Goal: Task Accomplishment & Management: Manage account settings

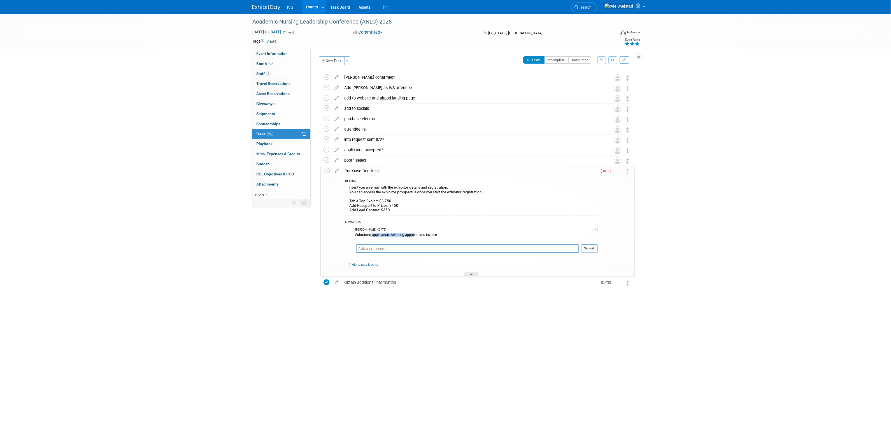
drag, startPoint x: 379, startPoint y: 234, endPoint x: 432, endPoint y: 237, distance: 53.3
click at [429, 237] on td "Kyle Shelstad - 4 days ago Submitted application. Awaiting approval and invoice" at bounding box center [480, 232] width 223 height 14
click at [437, 237] on td "Kyle Shelstad - 4 days ago Submitted application. Awaiting approval and invoice" at bounding box center [480, 232] width 223 height 14
click at [379, 32] on button "Committed" at bounding box center [367, 32] width 33 height 6
click at [382, 63] on link "Purchased" at bounding box center [377, 65] width 53 height 8
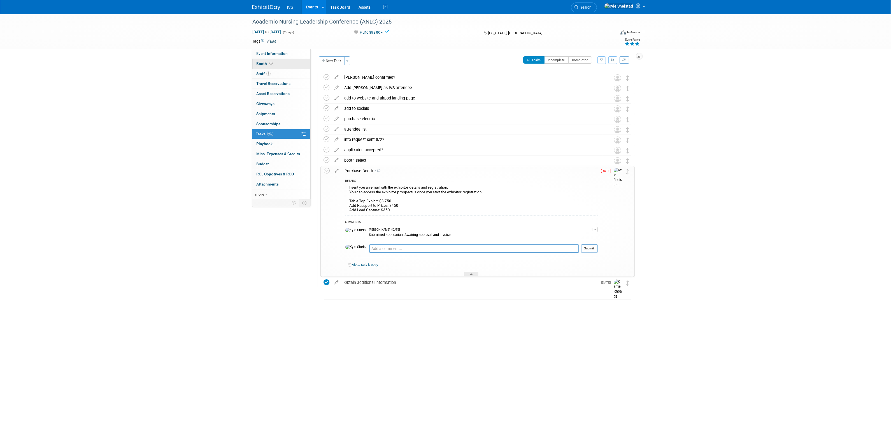
click at [287, 63] on link "Booth" at bounding box center [281, 64] width 58 height 10
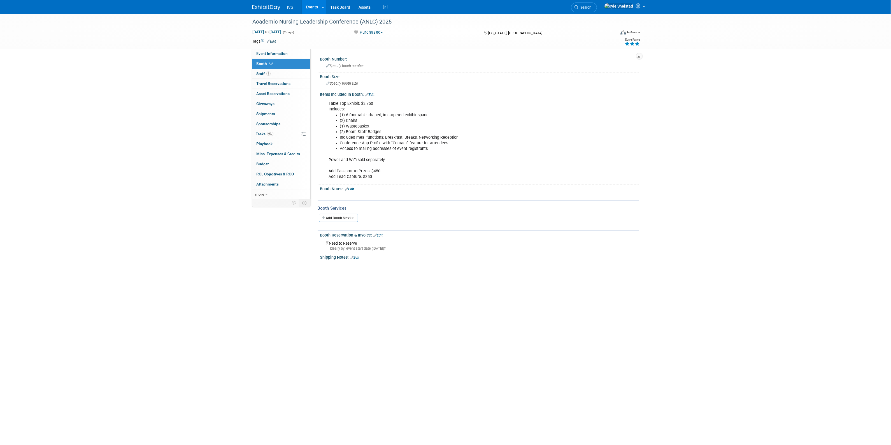
click at [380, 234] on link "Edit" at bounding box center [378, 235] width 9 height 4
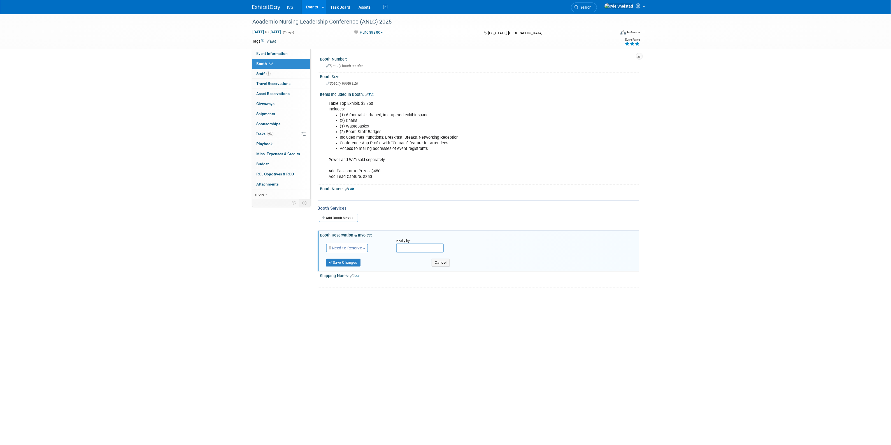
click at [355, 246] on span "Need to Reserve" at bounding box center [345, 248] width 33 height 4
click at [357, 265] on link "Reserved" at bounding box center [356, 265] width 60 height 8
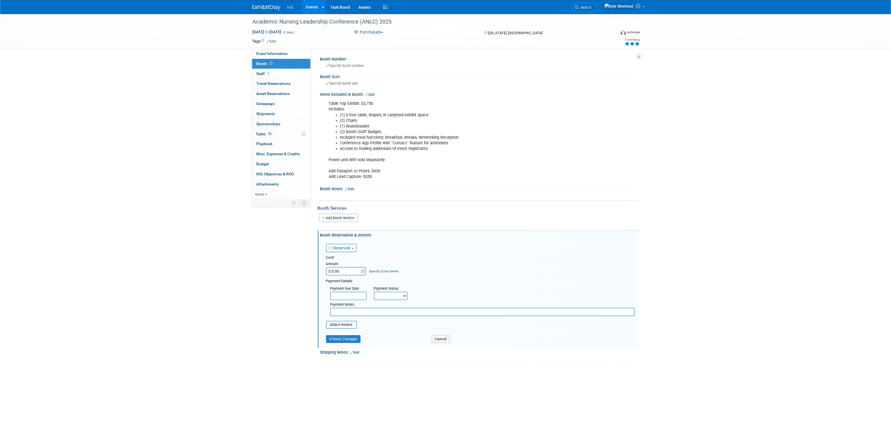
click at [347, 271] on input "$ 0.00" at bounding box center [343, 271] width 35 height 8
type input "$ 4,550.00"
click at [348, 336] on button "Save Changes" at bounding box center [343, 339] width 35 height 8
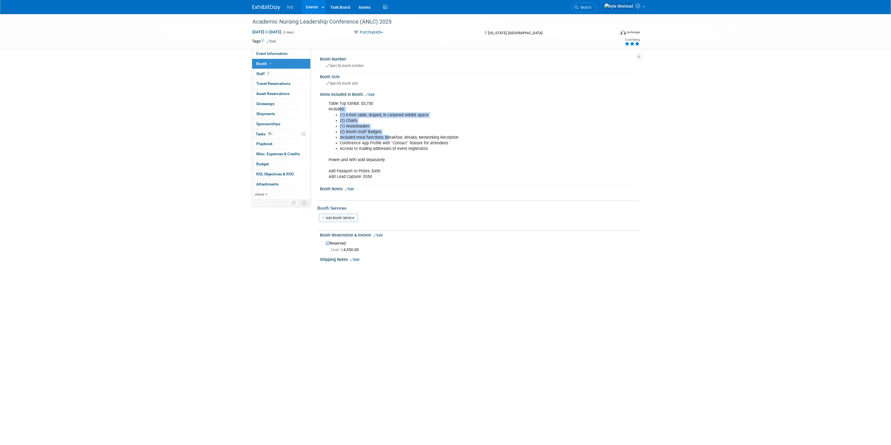
drag, startPoint x: 340, startPoint y: 107, endPoint x: 391, endPoint y: 138, distance: 59.6
click at [391, 138] on div "Table Top Exhibit: $3,750 Includes: (1) 6-foot table, draped, in carpeted exhib…" at bounding box center [451, 140] width 252 height 84
click at [391, 138] on li "Included meal functions: Breakfast, Breaks, Networking Reception" at bounding box center [457, 138] width 234 height 6
drag, startPoint x: 335, startPoint y: 105, endPoint x: 369, endPoint y: 132, distance: 43.5
click at [366, 130] on div "Table Top Exhibit: $3,750 Includes: (1) 6-foot table, draped, in carpeted exhib…" at bounding box center [451, 140] width 252 height 84
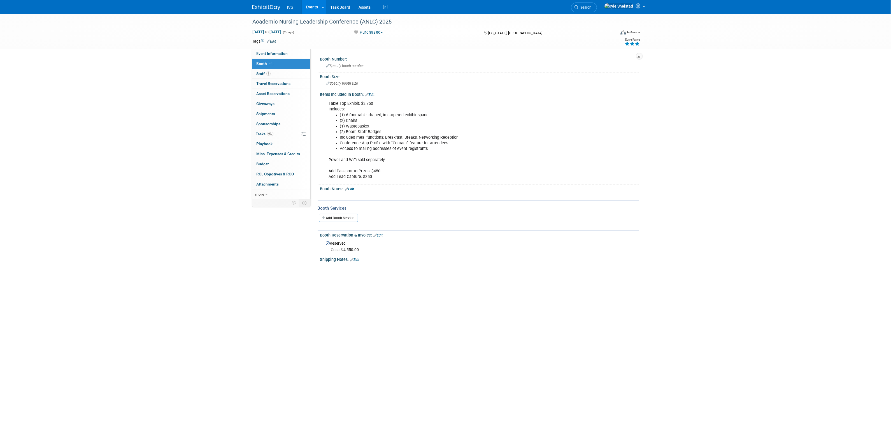
click at [369, 132] on li "(2) Booth Staff Badges" at bounding box center [457, 132] width 234 height 6
click at [287, 136] on link "9% Tasks 9%" at bounding box center [281, 134] width 58 height 10
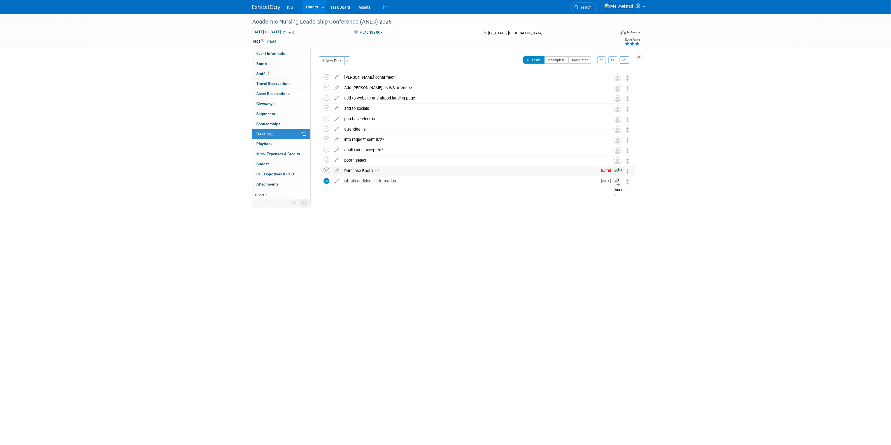
click at [327, 172] on icon at bounding box center [327, 170] width 6 height 6
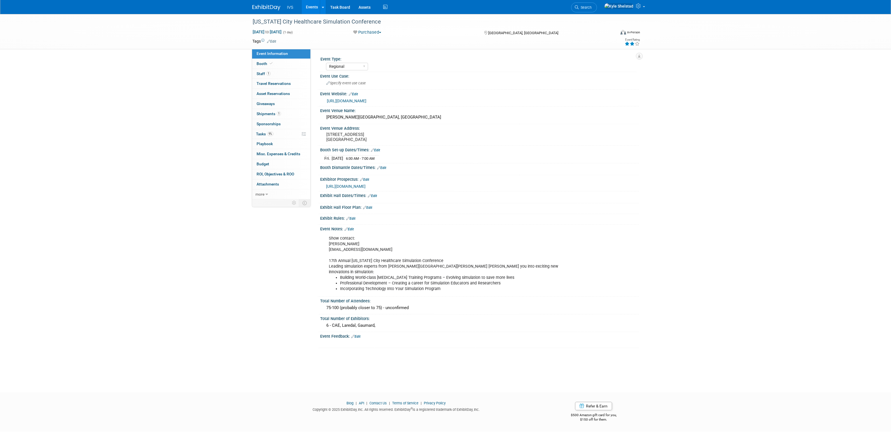
select select "Regional"
click at [311, 6] on link "Events" at bounding box center [312, 7] width 20 height 14
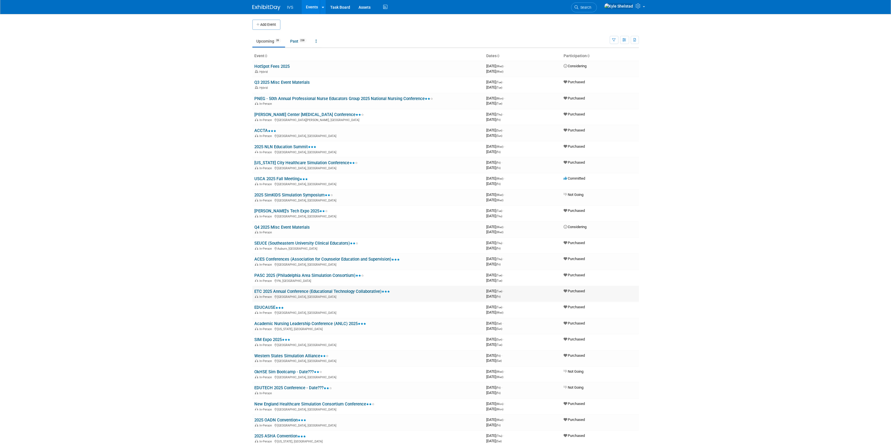
click at [275, 289] on link "ETC 2025 Annual Conference (Educational Technology Collaborative)" at bounding box center [323, 291] width 136 height 5
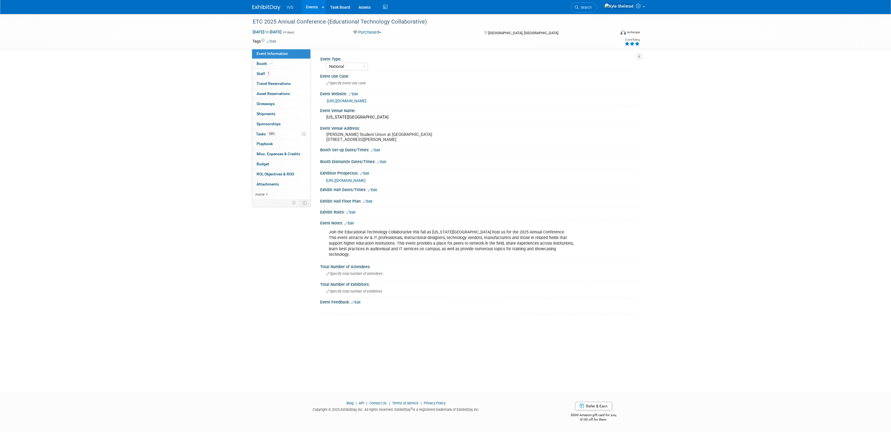
select select "National"
click at [283, 60] on link "Booth" at bounding box center [281, 64] width 58 height 10
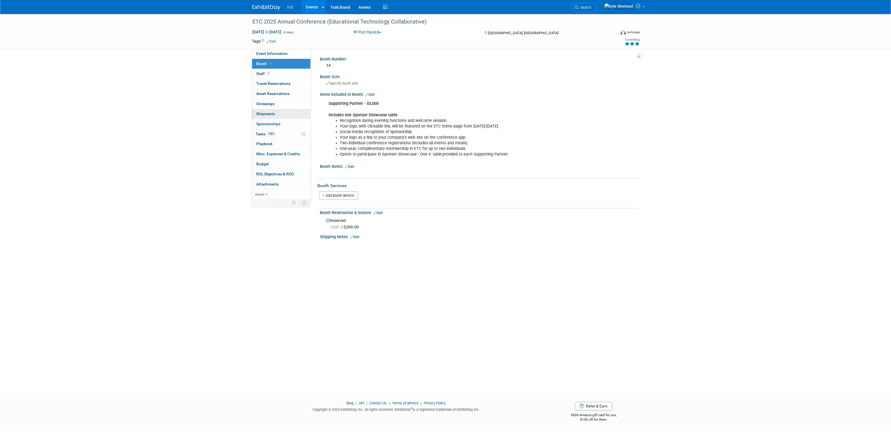
click at [291, 114] on link "0 Shipments 0" at bounding box center [281, 114] width 58 height 10
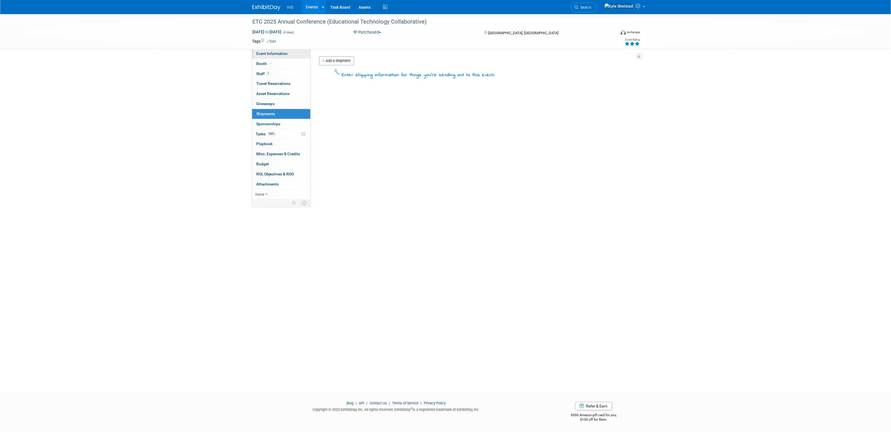
click at [273, 52] on span "Event Information" at bounding box center [272, 53] width 31 height 4
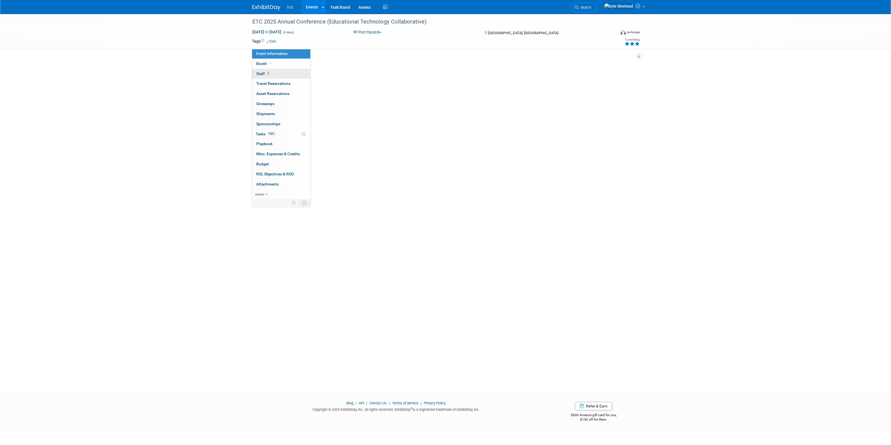
select select "National"
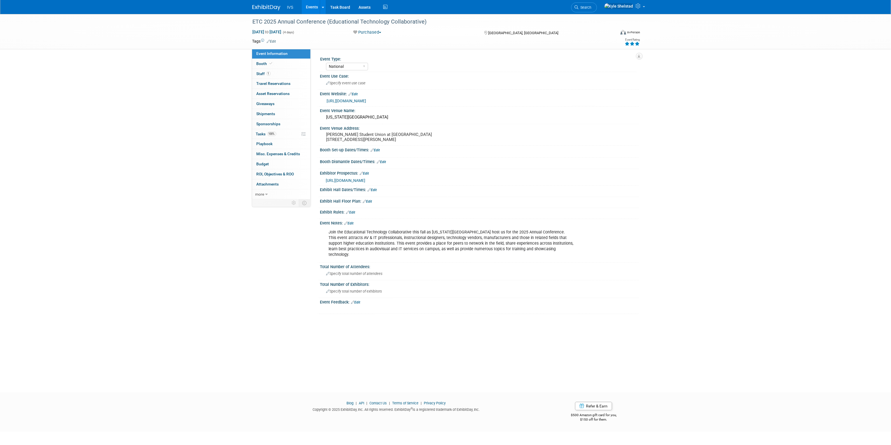
click at [350, 225] on link "Edit" at bounding box center [348, 223] width 9 height 4
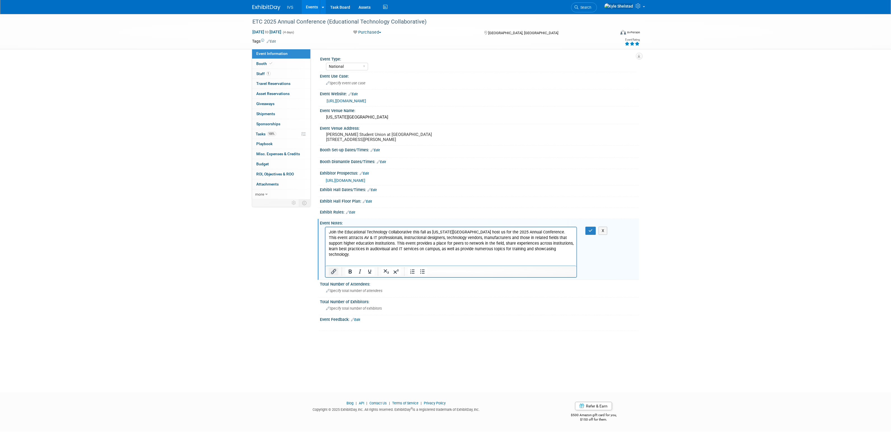
click at [330, 275] on icon "Insert/edit link" at bounding box center [333, 271] width 7 height 7
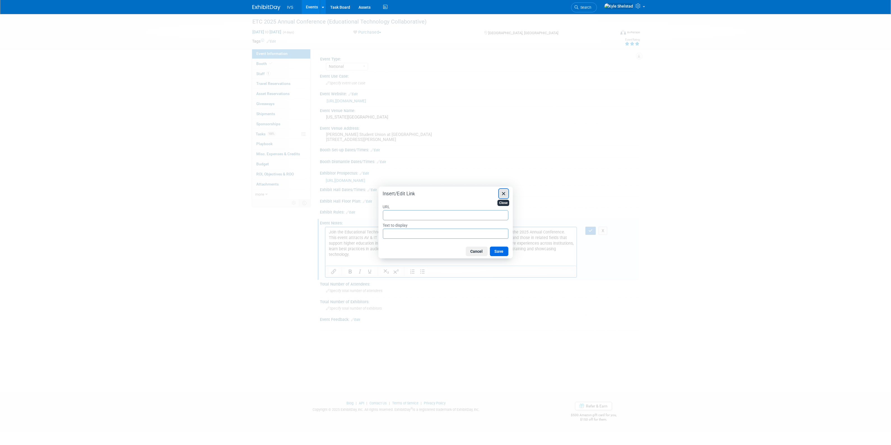
click at [501, 192] on icon "Close" at bounding box center [503, 193] width 7 height 7
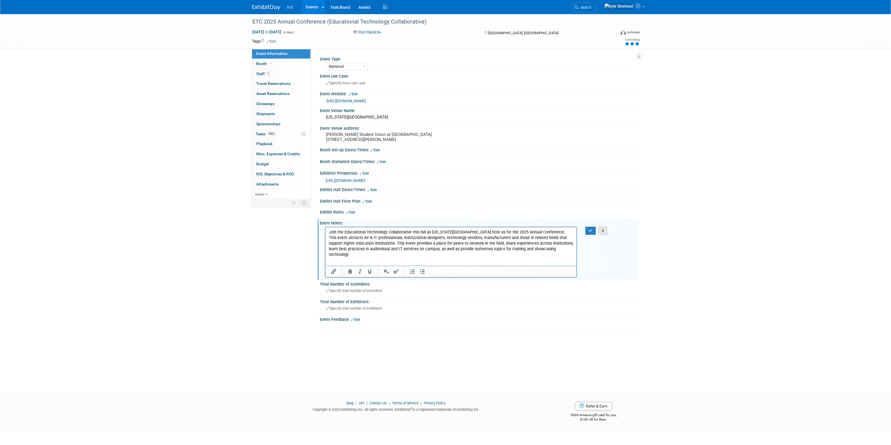
click at [601, 234] on button "X" at bounding box center [603, 231] width 9 height 8
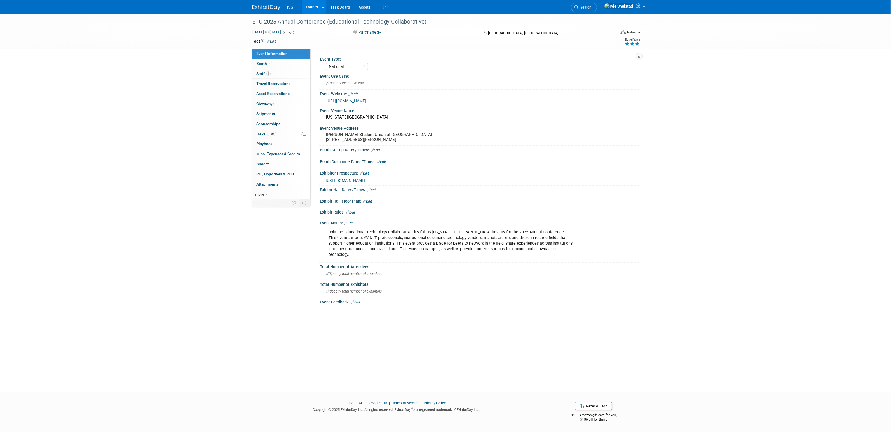
click at [351, 214] on link "Edit" at bounding box center [350, 212] width 9 height 4
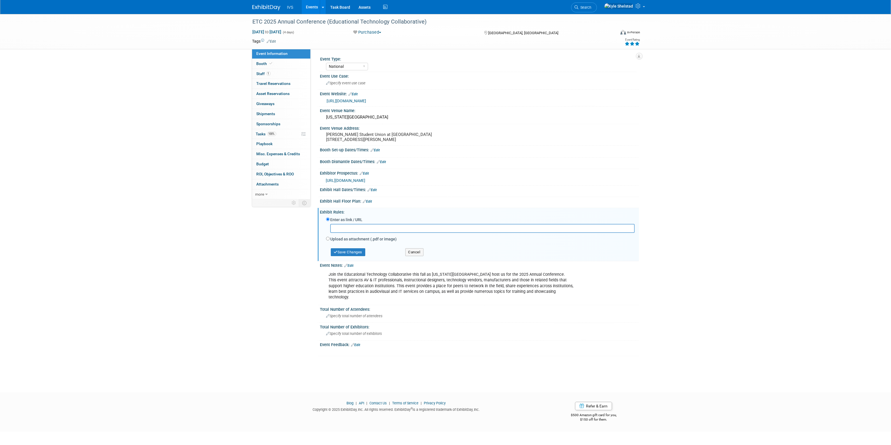
click at [347, 240] on label "Upload as attachment (.pdf or image)" at bounding box center [363, 239] width 66 height 6
click at [330, 240] on input "Upload as attachment (.pdf or image)" at bounding box center [328, 239] width 4 height 4
radio input "true"
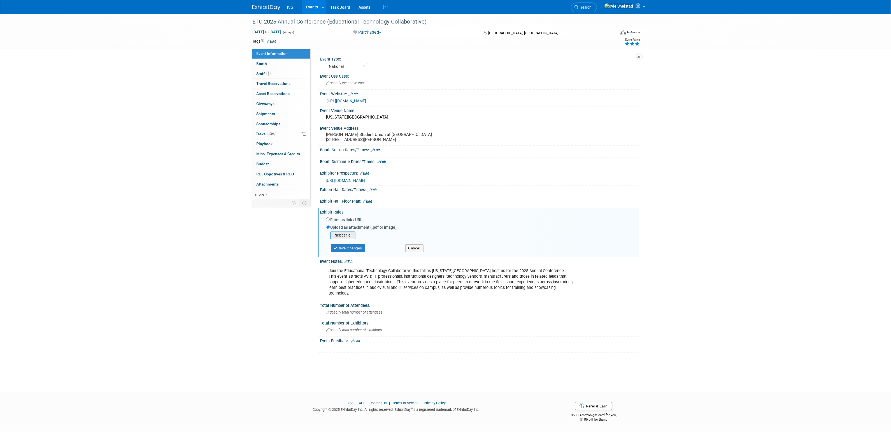
click at [344, 239] on input "file" at bounding box center [321, 235] width 67 height 7
click at [351, 250] on button "Save Changes" at bounding box center [348, 247] width 35 height 8
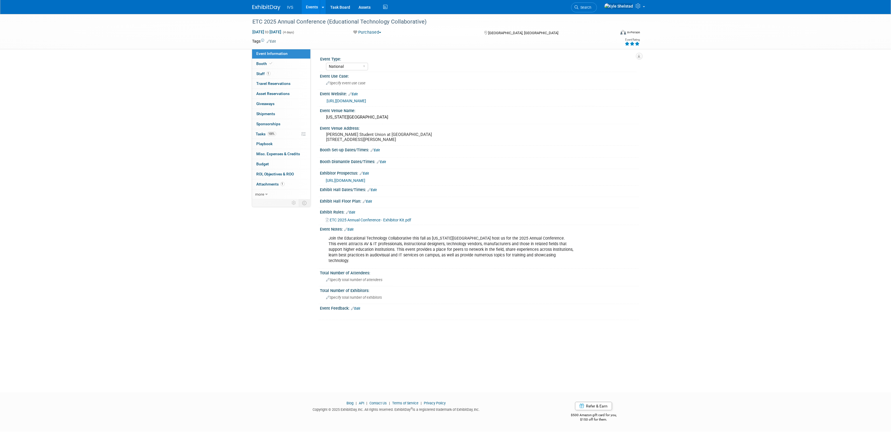
click at [311, 5] on link "Events" at bounding box center [312, 7] width 20 height 14
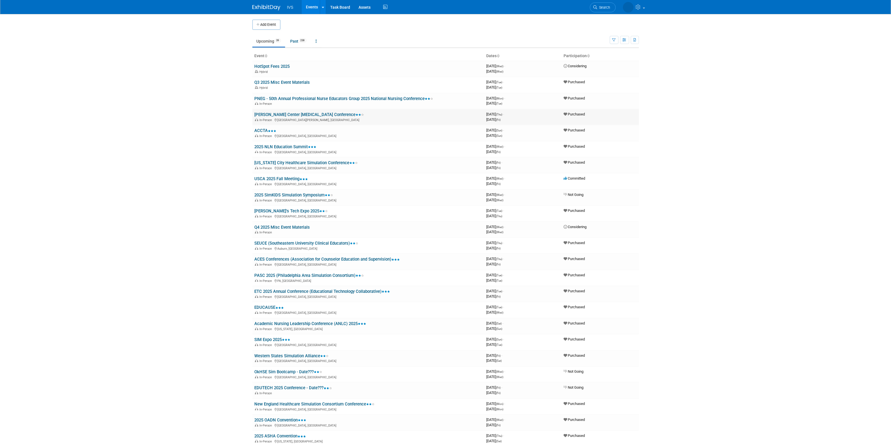
click at [293, 113] on link "[PERSON_NAME] Center [MEDICAL_DATA] Conference" at bounding box center [310, 114] width 110 height 5
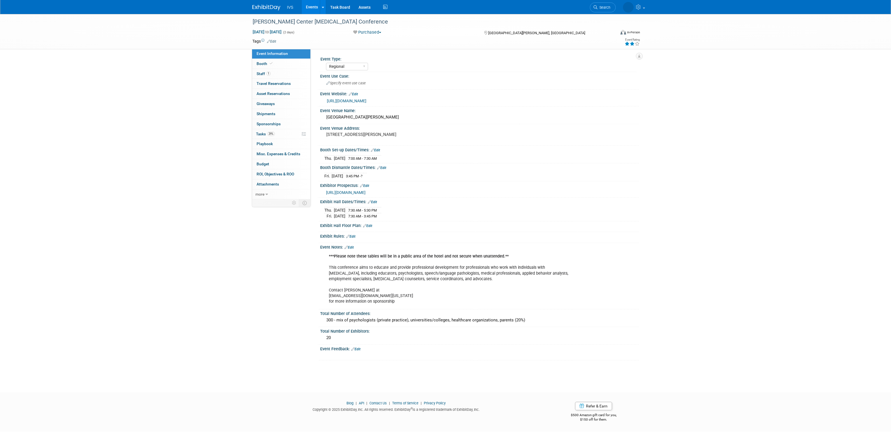
select select "Regional"
click at [290, 134] on link "29% Tasks 29%" at bounding box center [281, 134] width 58 height 10
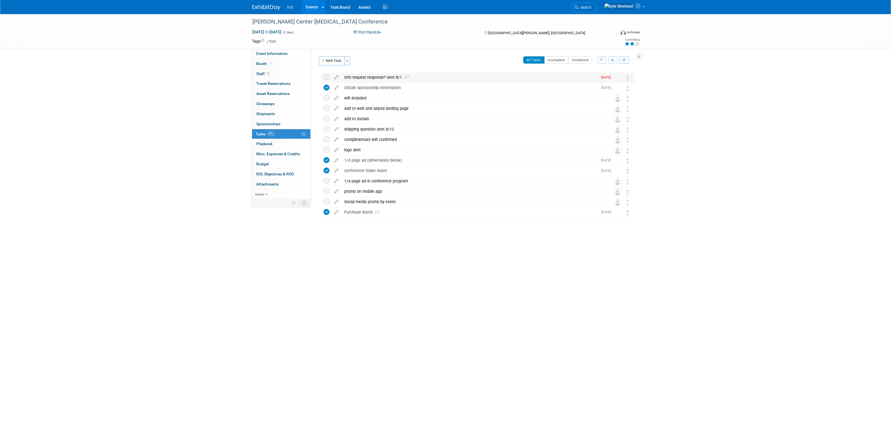
click at [358, 75] on div "Info request response? sent 8/1 1" at bounding box center [470, 78] width 256 height 10
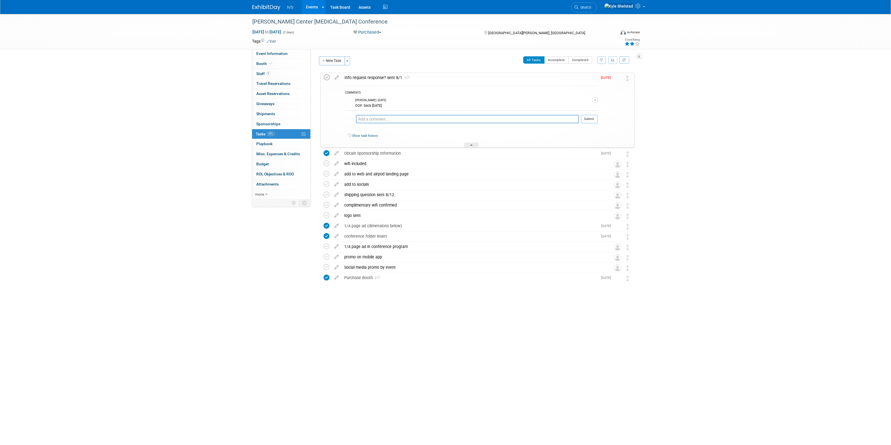
click at [328, 78] on icon at bounding box center [327, 77] width 6 height 6
click at [276, 51] on link "Event Information" at bounding box center [281, 54] width 58 height 10
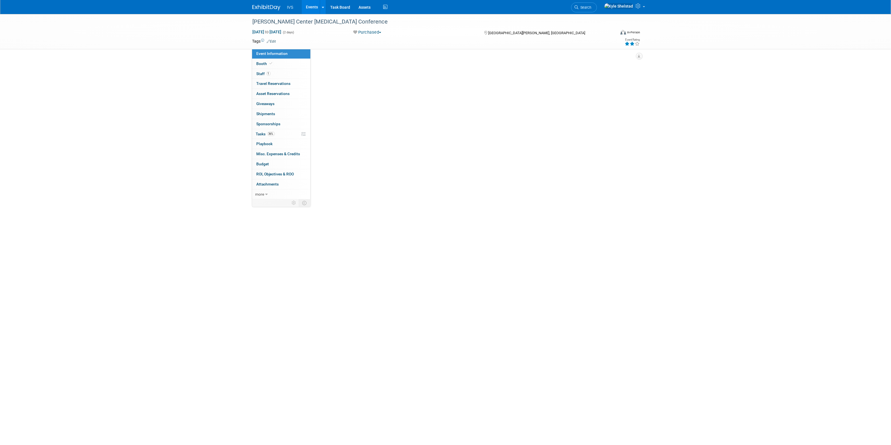
select select "Regional"
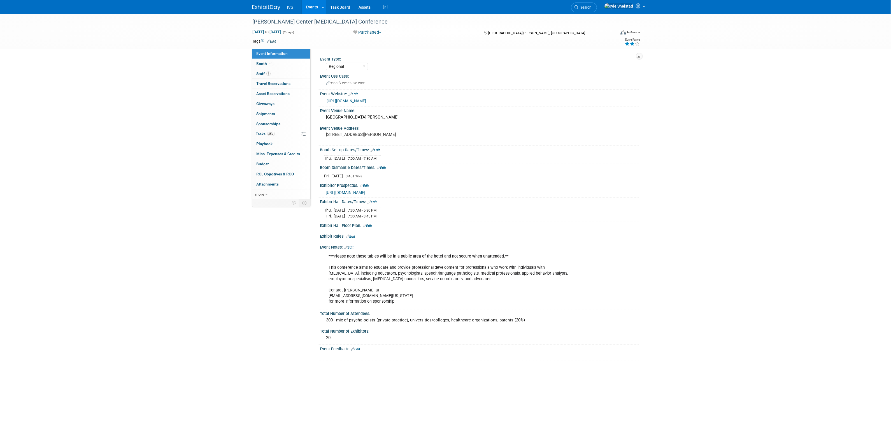
click at [315, 6] on link "Events" at bounding box center [312, 7] width 20 height 14
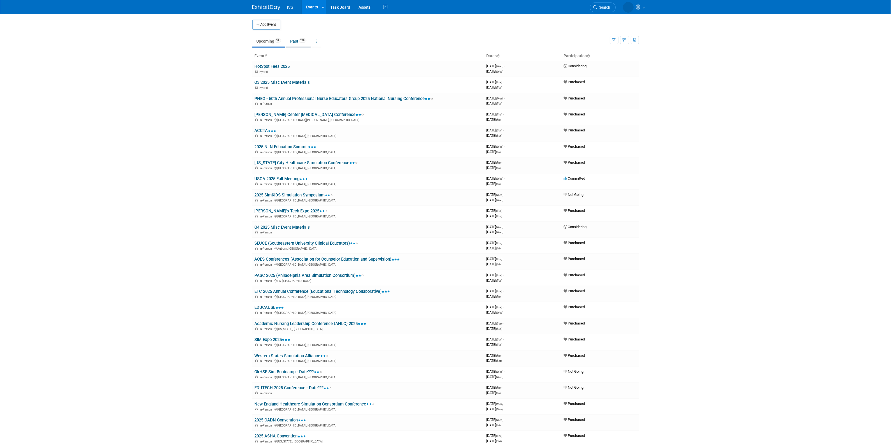
click at [295, 39] on link "Past 238" at bounding box center [298, 41] width 24 height 11
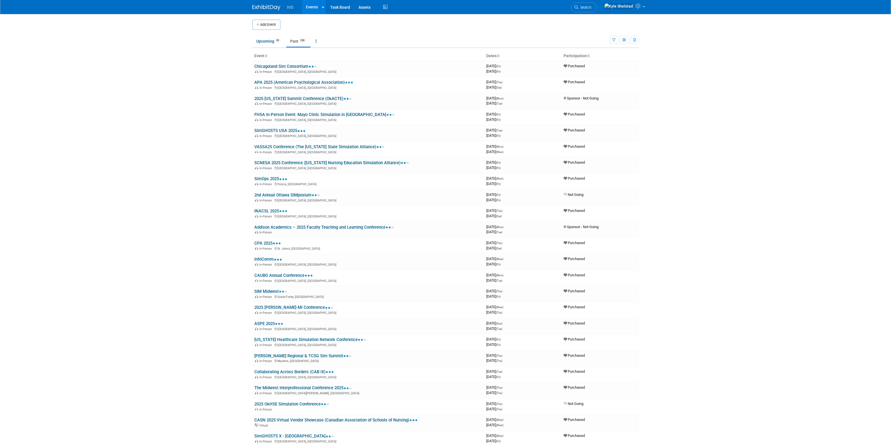
scroll to position [1097, 0]
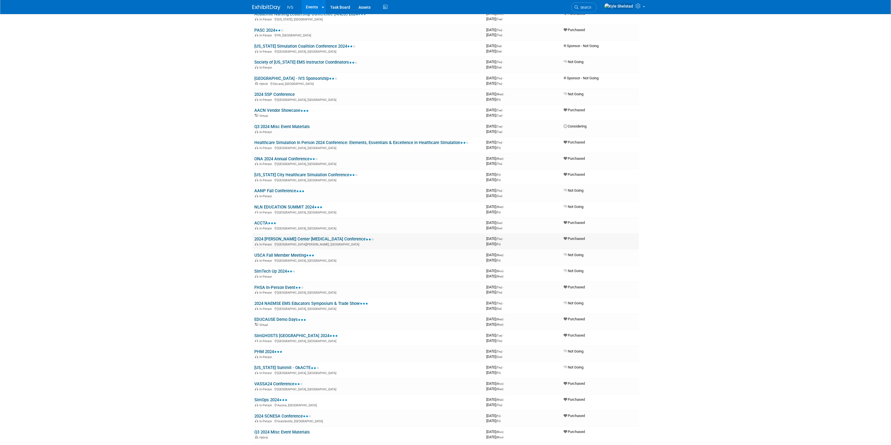
click at [327, 236] on link "2024 [PERSON_NAME] Center [MEDICAL_DATA] Conference" at bounding box center [315, 238] width 120 height 5
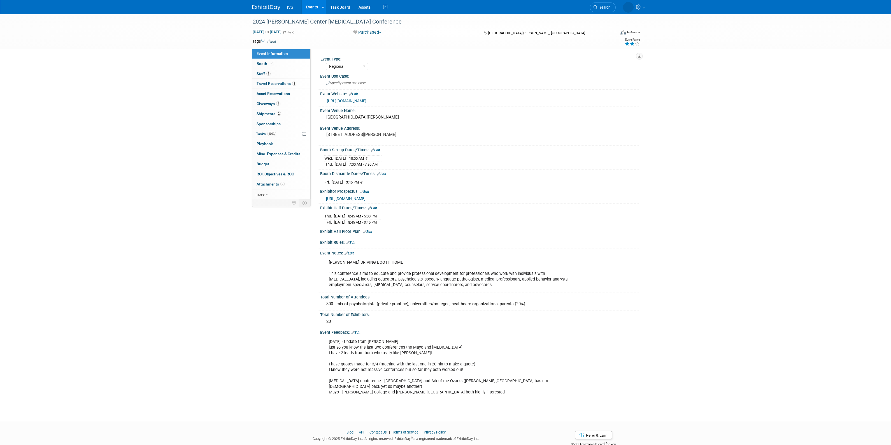
select select "Regional"
click at [281, 69] on link "1 Staff 1" at bounding box center [281, 74] width 58 height 10
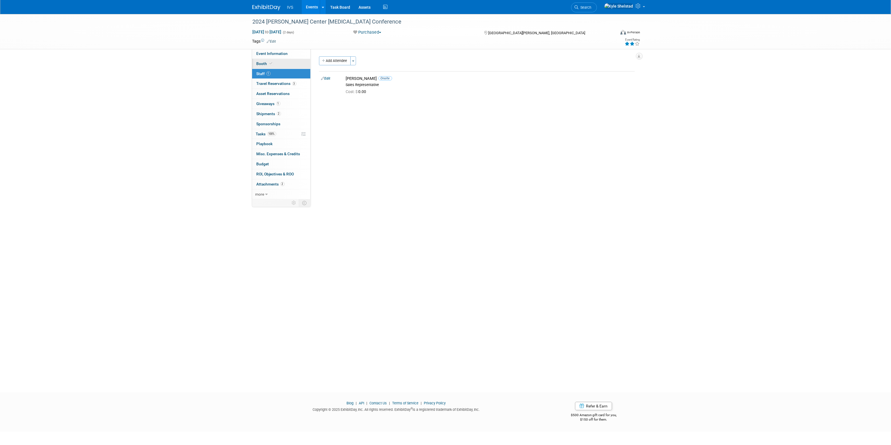
click at [278, 65] on link "Booth" at bounding box center [281, 64] width 58 height 10
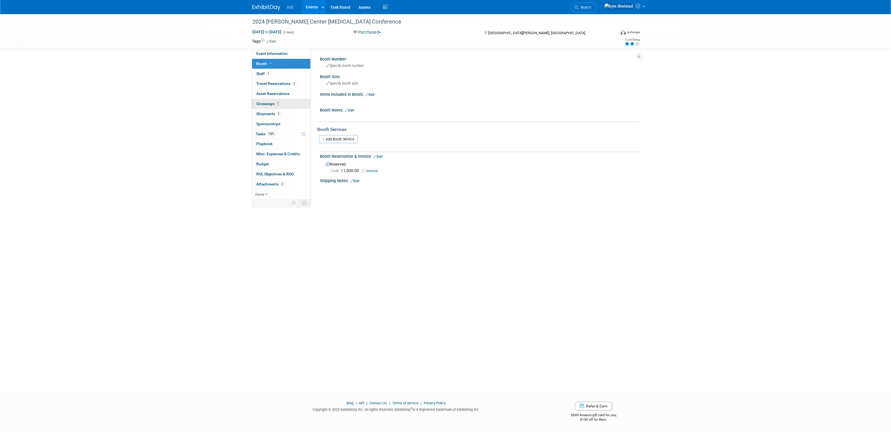
click at [293, 103] on link "1 Giveaways 1" at bounding box center [281, 104] width 58 height 10
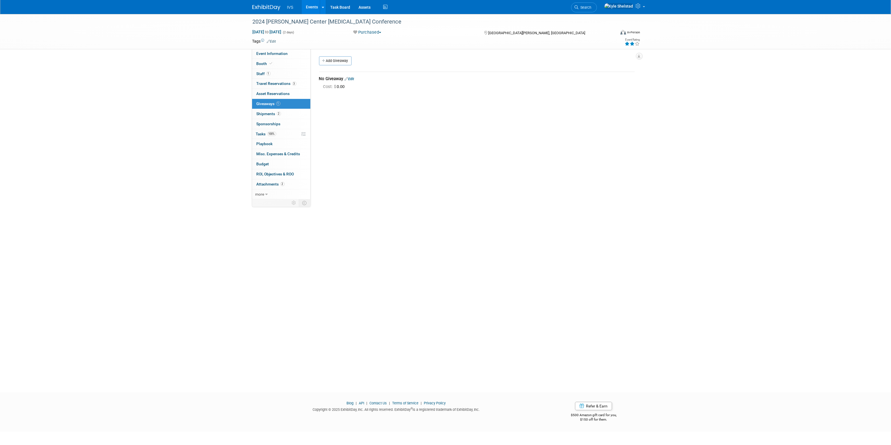
click at [312, 6] on link "Events" at bounding box center [312, 7] width 20 height 14
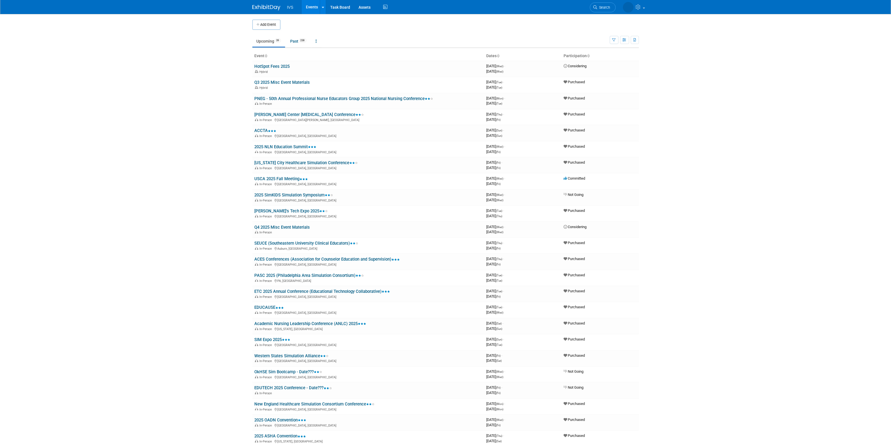
click at [308, 6] on link "Events" at bounding box center [312, 7] width 20 height 14
click at [288, 145] on link "2025 NLN Education Summit" at bounding box center [286, 146] width 62 height 5
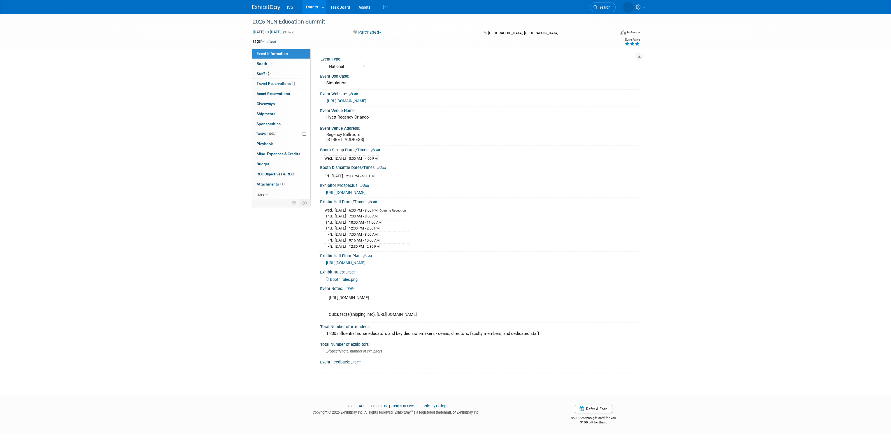
select select "National"
click at [269, 64] on span at bounding box center [271, 63] width 5 height 4
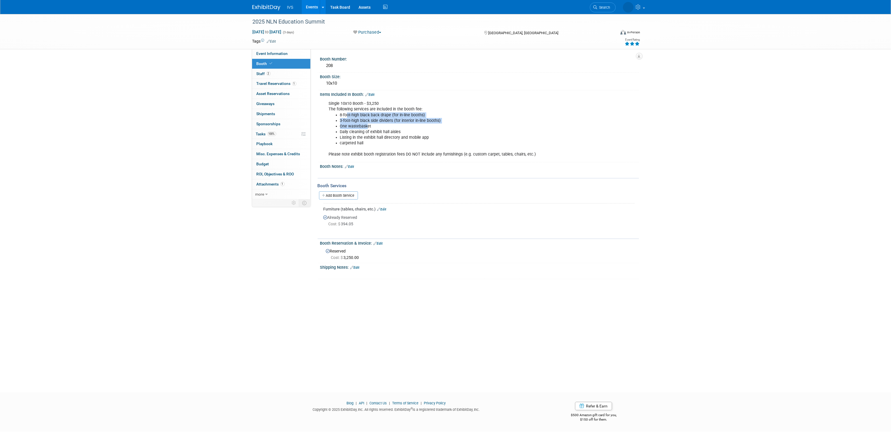
drag, startPoint x: 382, startPoint y: 132, endPoint x: 396, endPoint y: 139, distance: 15.9
click at [391, 137] on ul "8-foot-high black back drape (for in-line booths) 3-foot-high black side divide…" at bounding box center [451, 129] width 245 height 34
click at [397, 139] on li "Listing in the exhibit hall directory and mobile app" at bounding box center [457, 138] width 234 height 6
drag, startPoint x: 372, startPoint y: 129, endPoint x: 366, endPoint y: 127, distance: 6.7
click at [369, 128] on ul "8-foot-high black back drape (for in-line booths) 3-foot-high black side divide…" at bounding box center [451, 129] width 245 height 34
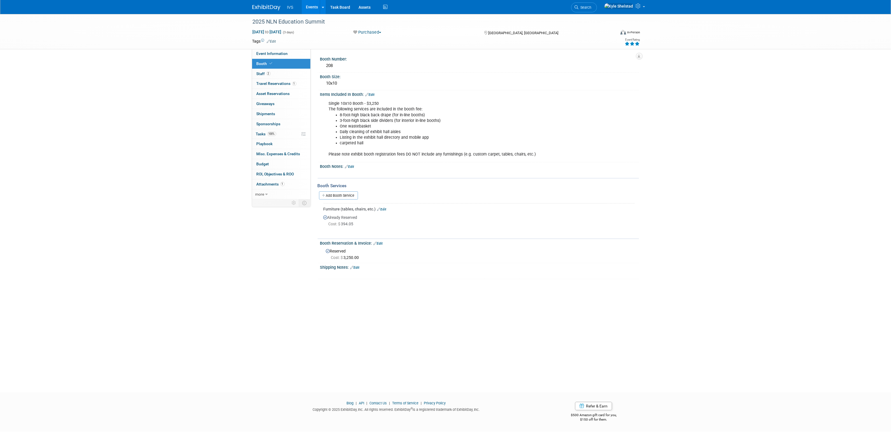
click at [366, 127] on li "One wastebasket" at bounding box center [457, 127] width 234 height 6
click at [278, 54] on span "Event Information" at bounding box center [272, 53] width 31 height 4
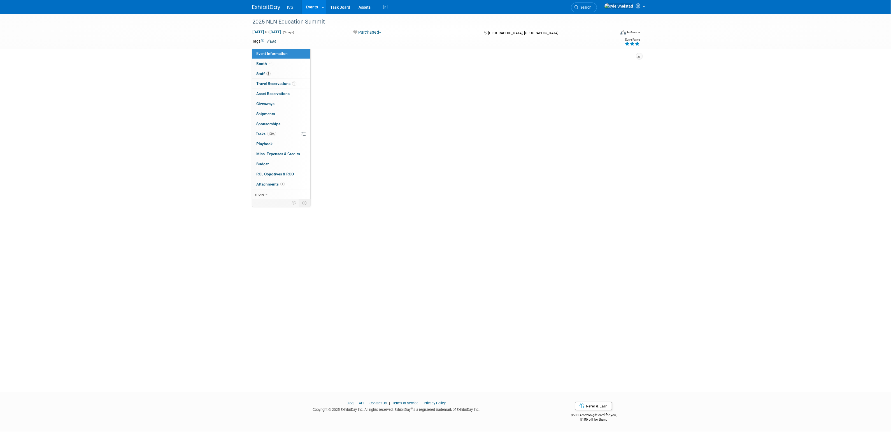
select select "National"
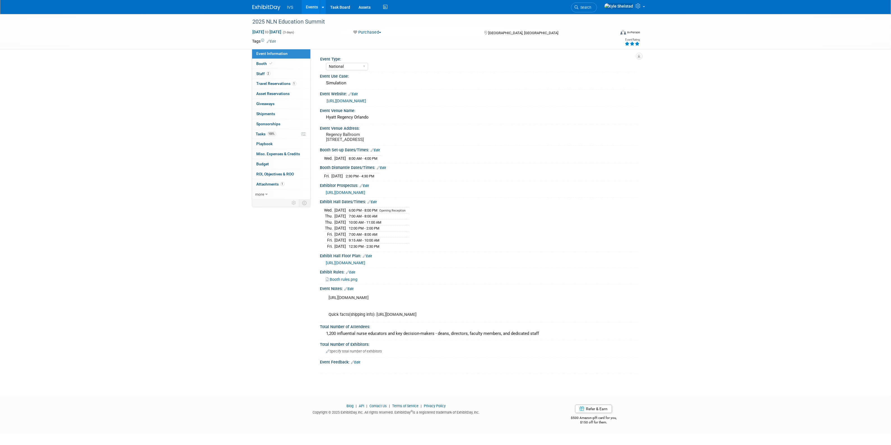
drag, startPoint x: 488, startPoint y: 321, endPoint x: 320, endPoint y: 305, distance: 169.1
click at [320, 305] on div "https://www.freemanco.com/store/show/landing?showID=537224&ShowID=532959&utm_ca…" at bounding box center [479, 306] width 319 height 30
copy div "https://www.freemanco.com/store/show/landing?showID=537224&ShowID=532959&utm_ca…"
click at [273, 64] on link "Booth" at bounding box center [281, 64] width 58 height 10
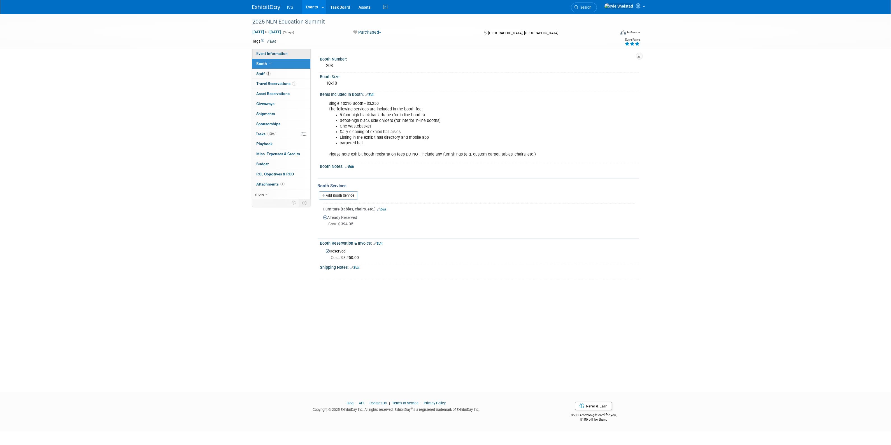
click at [281, 52] on span "Event Information" at bounding box center [272, 53] width 31 height 4
select select "National"
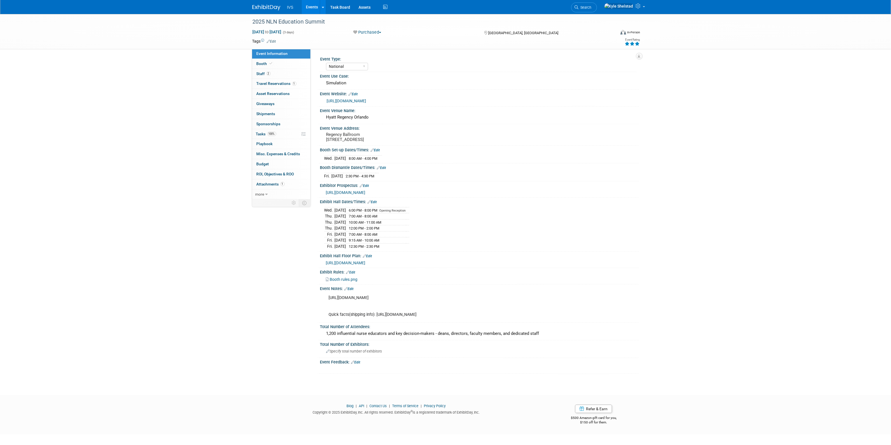
click at [365, 265] on span "https://custom.cvent.com/3414BCD227CF4D02A27CC9BFCCBECE54/files/8c56f4c8b72c45c…" at bounding box center [345, 262] width 39 height 4
click at [278, 63] on link "Booth" at bounding box center [281, 64] width 58 height 10
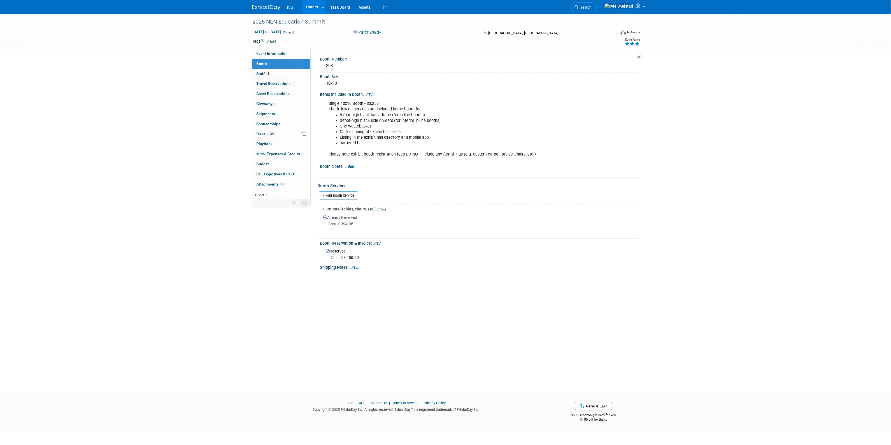
click at [347, 192] on link "Add Booth Service" at bounding box center [338, 195] width 39 height 8
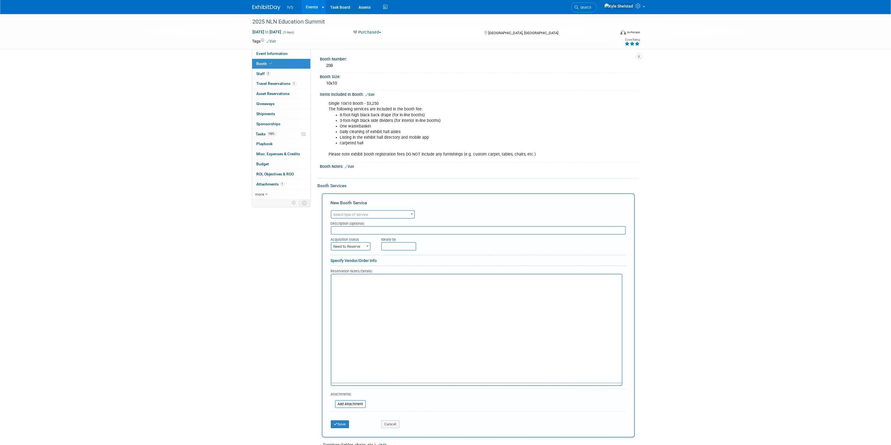
click at [357, 211] on span "Select type of service" at bounding box center [372, 215] width 83 height 8
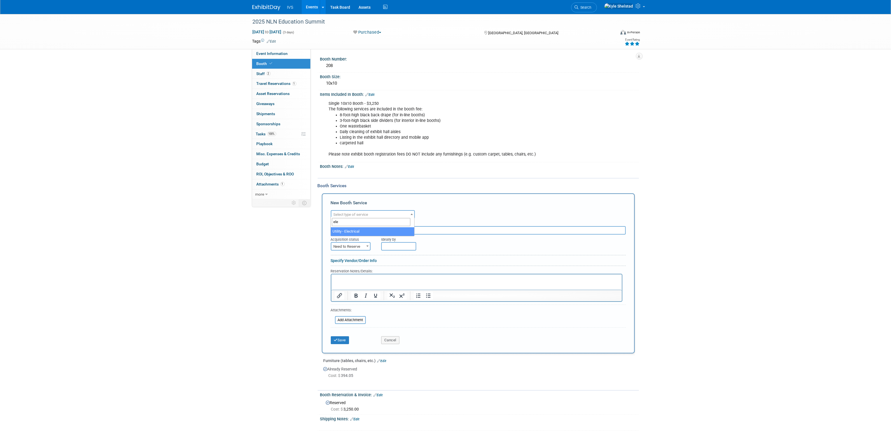
type input "ele"
select select "8"
click at [363, 245] on span "Need to Reserve" at bounding box center [350, 247] width 39 height 8
select select "2"
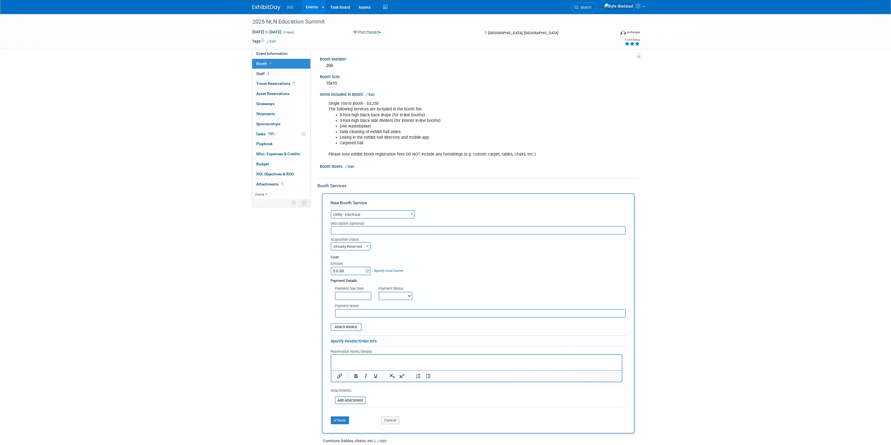
click at [346, 272] on input "$ 0.00" at bounding box center [348, 271] width 35 height 8
type input "$ 131.00"
click at [427, 266] on div "Cost: Amount $ 131.00 Specify Cost Center Cost Center -- Not Specified --" at bounding box center [478, 265] width 295 height 20
click at [341, 417] on button "Save" at bounding box center [340, 420] width 18 height 8
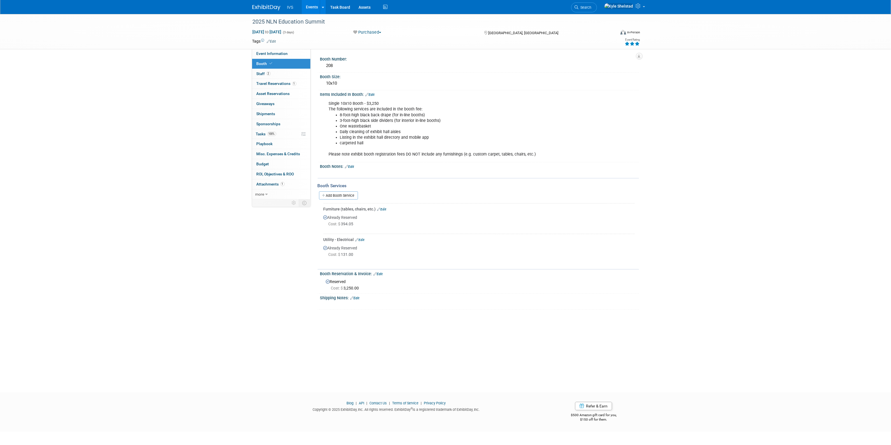
click at [662, 267] on div "2025 NLN Education Summit Sep 17, 2025 to Sep 19, 2025 (3 days) Sep 17, 2025 to…" at bounding box center [445, 198] width 891 height 368
drag, startPoint x: 332, startPoint y: 102, endPoint x: 395, endPoint y: 124, distance: 66.2
click at [395, 124] on div "Single 10x10 Booth - $3,250 The following services are included in the booth fe…" at bounding box center [451, 129] width 252 height 62
click at [395, 124] on li "One wastebasket" at bounding box center [457, 127] width 234 height 6
drag, startPoint x: 355, startPoint y: 111, endPoint x: 368, endPoint y: 125, distance: 18.8
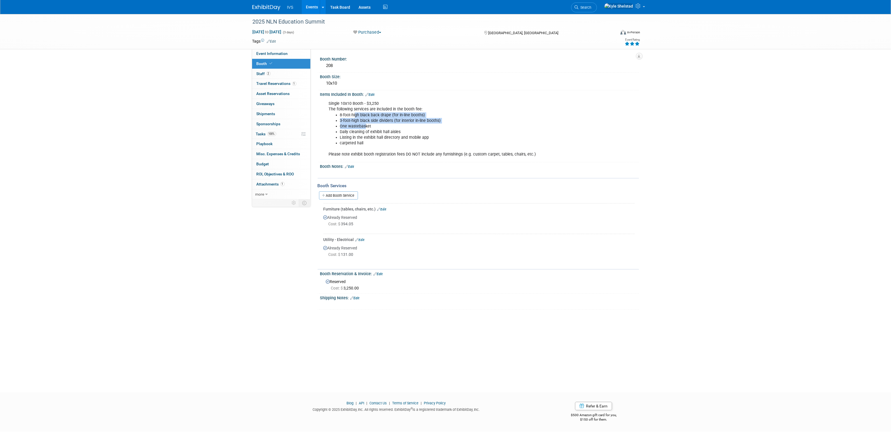
click at [367, 124] on ul "8-foot-high black back drape (for in-line booths) 3-foot-high black side divide…" at bounding box center [451, 129] width 245 height 34
click at [368, 125] on li "One wastebasket" at bounding box center [457, 127] width 234 height 6
drag, startPoint x: 362, startPoint y: 238, endPoint x: 358, endPoint y: 244, distance: 6.4
click at [362, 238] on link "Edit" at bounding box center [359, 240] width 9 height 4
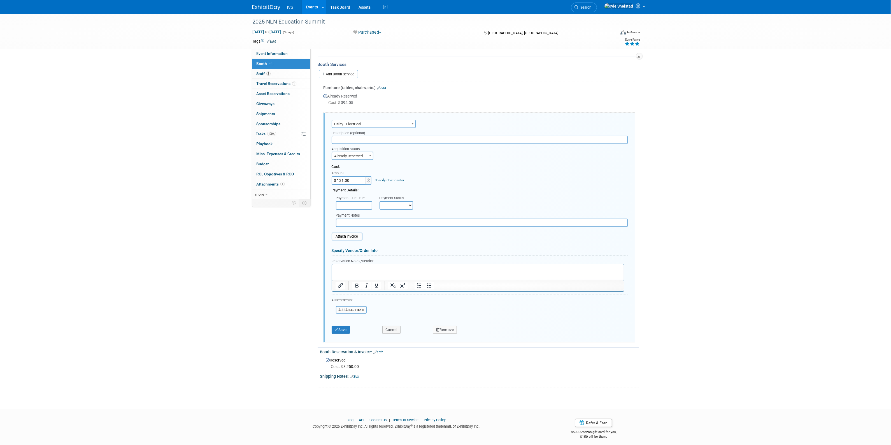
click at [352, 176] on input "$ 131.00" at bounding box center [349, 180] width 35 height 8
type input "$ 175.79"
click at [339, 327] on button "Save" at bounding box center [341, 330] width 18 height 8
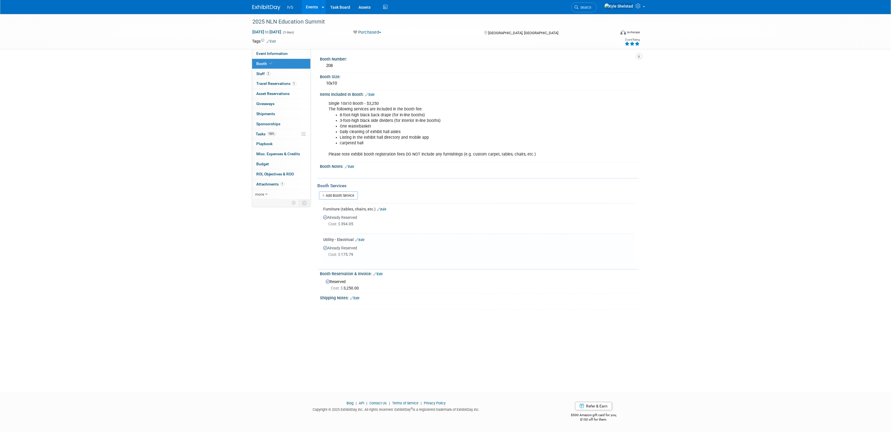
click at [312, 10] on link "Events" at bounding box center [312, 7] width 20 height 14
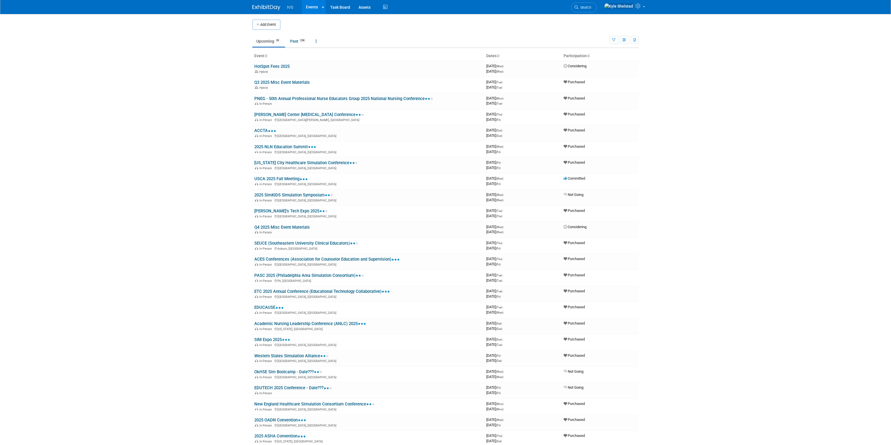
drag, startPoint x: 478, startPoint y: 221, endPoint x: 775, endPoint y: 408, distance: 350.7
click at [766, 406] on body "IVS Events Add Event Bulk Upload Events Shareable Event Boards Recently Viewed …" at bounding box center [445, 222] width 891 height 445
click at [727, 332] on body "IVS Events Add Event Bulk Upload Events Shareable Event Boards Recently Viewed …" at bounding box center [445, 222] width 891 height 445
drag, startPoint x: 728, startPoint y: 349, endPoint x: 159, endPoint y: 125, distance: 612.1
click at [159, 125] on body "IVS Events Add Event Bulk Upload Events Shareable Event Boards Recently Viewed …" at bounding box center [445, 222] width 891 height 445
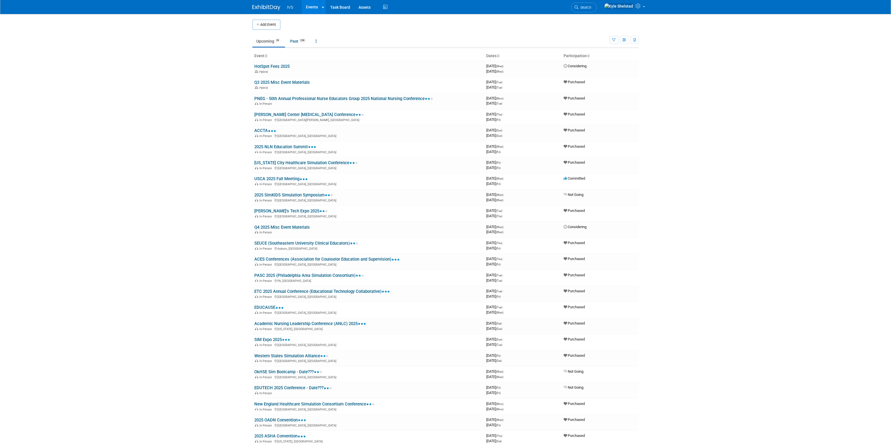
click at [132, 99] on body "IVS Events Add Event Bulk Upload Events Shareable Event Boards Recently Viewed …" at bounding box center [445, 222] width 891 height 445
drag, startPoint x: 292, startPoint y: 104, endPoint x: 611, endPoint y: 307, distance: 378.1
click at [605, 303] on body "IVS Events Add Event Bulk Upload Events Shareable Event Boards Recently Viewed …" at bounding box center [445, 222] width 891 height 445
click at [690, 326] on body "IVS Events Add Event Bulk Upload Events Shareable Event Boards Recently Viewed …" at bounding box center [445, 222] width 891 height 445
drag, startPoint x: 702, startPoint y: 342, endPoint x: 163, endPoint y: 109, distance: 587.1
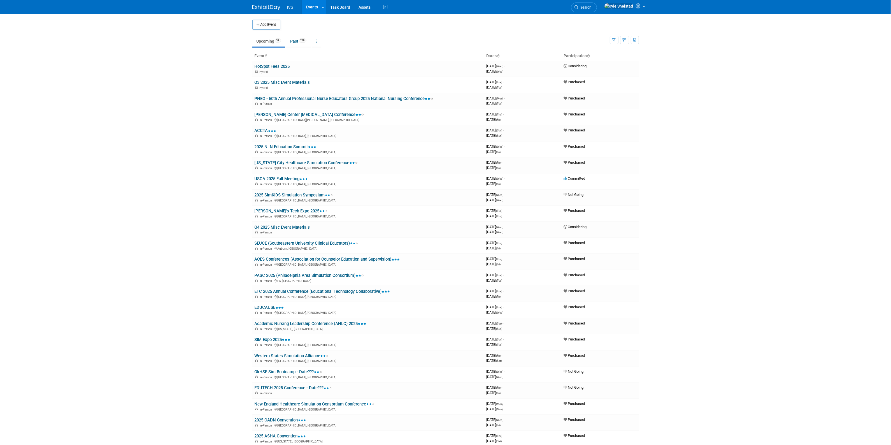
click at [163, 109] on body "IVS Events Add Event Bulk Upload Events Shareable Event Boards Recently Viewed …" at bounding box center [445, 222] width 891 height 445
click at [160, 109] on body "IVS Events Add Event Bulk Upload Events Shareable Event Boards Recently Viewed …" at bounding box center [445, 222] width 891 height 445
click at [789, 247] on body "IVS Events Add Event Bulk Upload Events Shareable Event Boards Recently Viewed …" at bounding box center [445, 222] width 891 height 445
click at [699, 236] on body "IVS Events Add Event Bulk Upload Events Shareable Event Boards Recently Viewed …" at bounding box center [445, 222] width 891 height 445
click at [737, 225] on body "IVS Events Add Event Bulk Upload Events Shareable Event Boards Recently Viewed …" at bounding box center [445, 222] width 891 height 445
